Goal: Check status: Check status

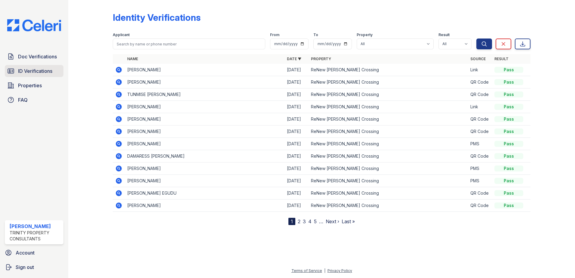
click at [44, 71] on span "ID Verifications" at bounding box center [35, 70] width 34 height 7
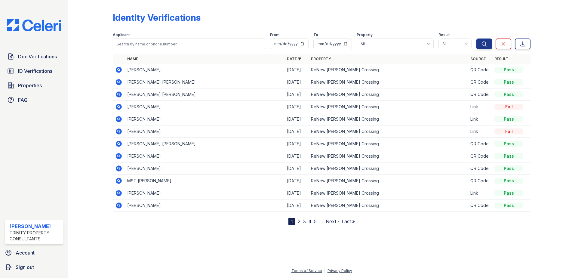
click at [118, 117] on icon at bounding box center [119, 119] width 6 height 6
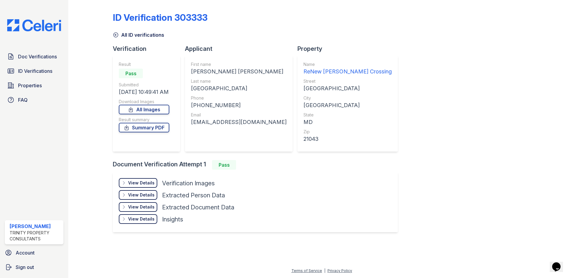
click at [150, 184] on div "View Details" at bounding box center [141, 183] width 26 height 6
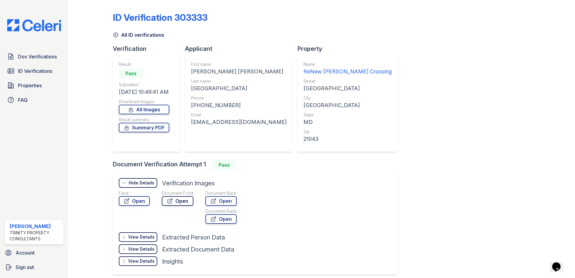
click at [172, 203] on icon at bounding box center [170, 201] width 6 height 6
click at [32, 69] on span "ID Verifications" at bounding box center [35, 70] width 34 height 7
